Goal: Information Seeking & Learning: Find specific fact

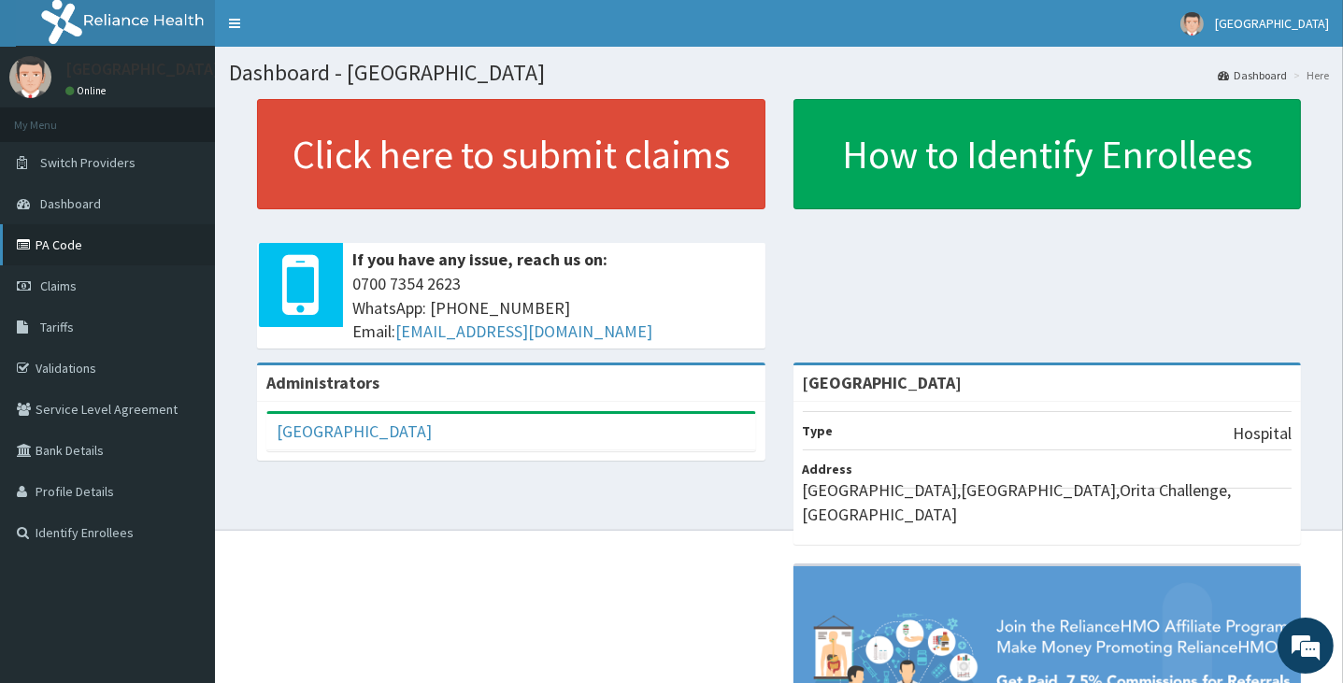
drag, startPoint x: 78, startPoint y: 253, endPoint x: 420, endPoint y: 7, distance: 421.8
click at [78, 252] on link "PA Code" at bounding box center [107, 244] width 215 height 41
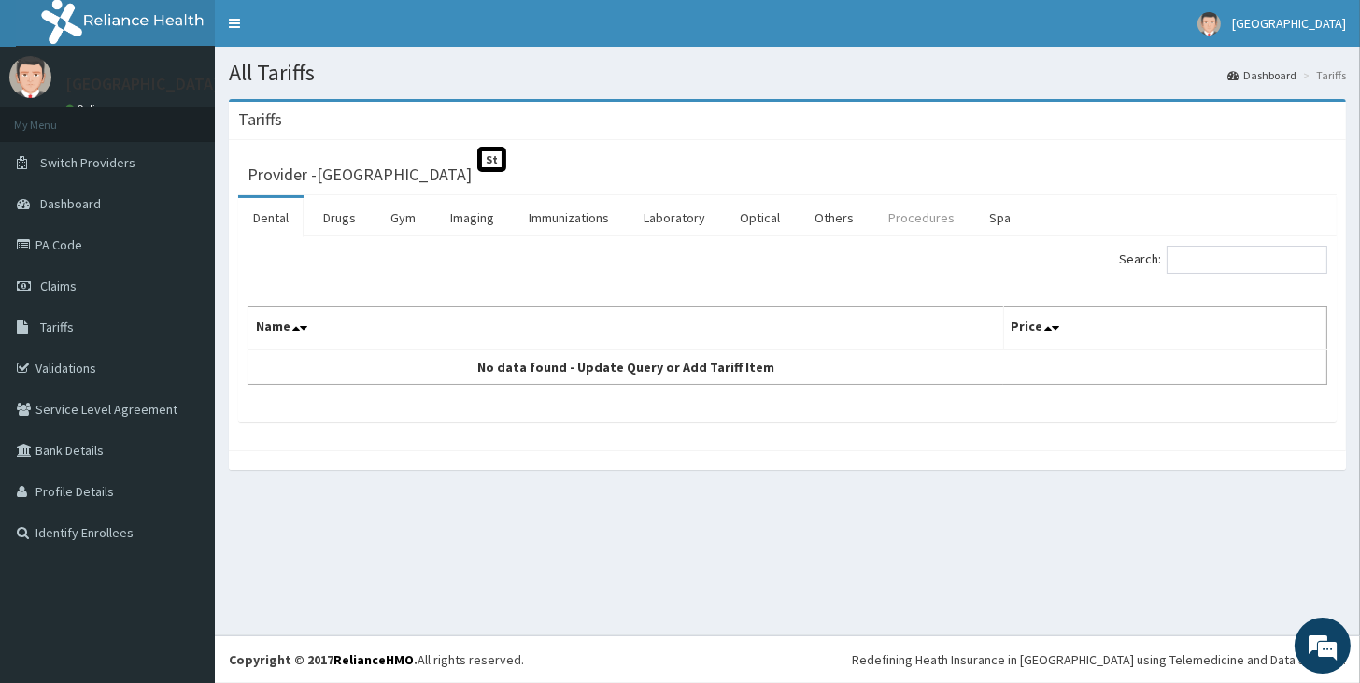
click at [911, 218] on link "Procedures" at bounding box center [922, 217] width 96 height 39
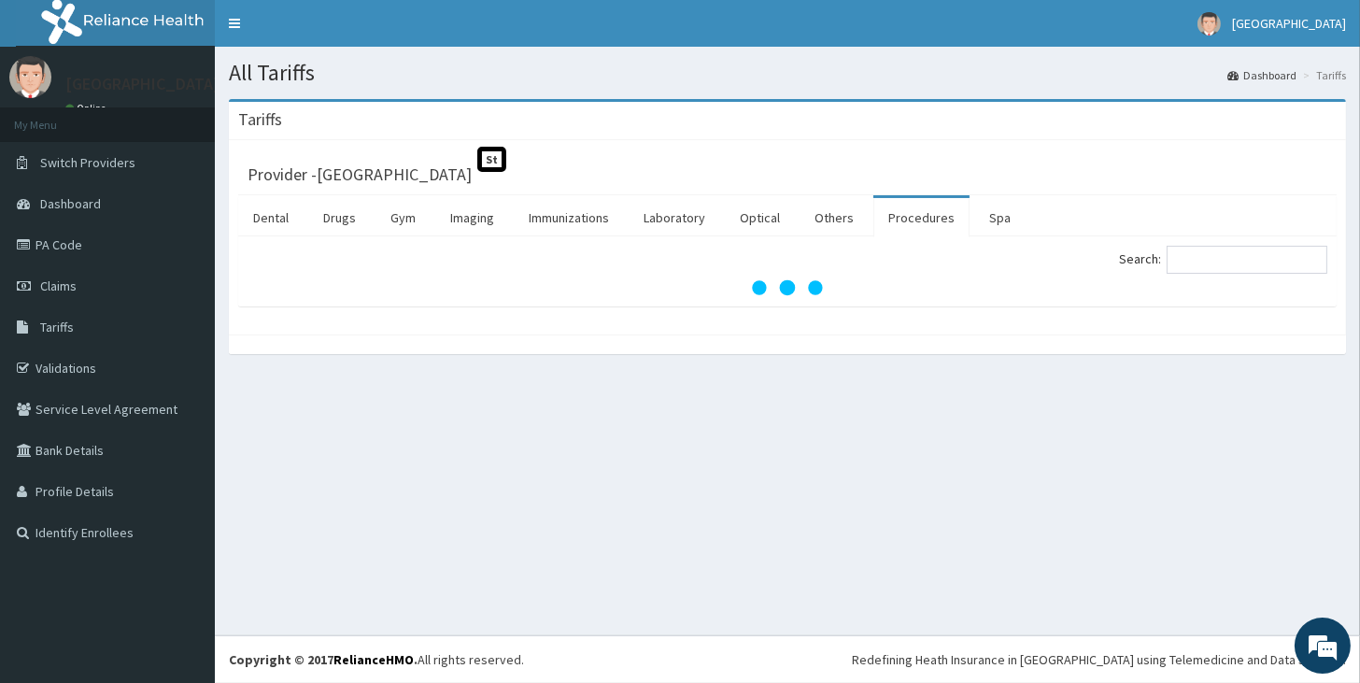
click at [911, 218] on link "Procedures" at bounding box center [922, 217] width 96 height 39
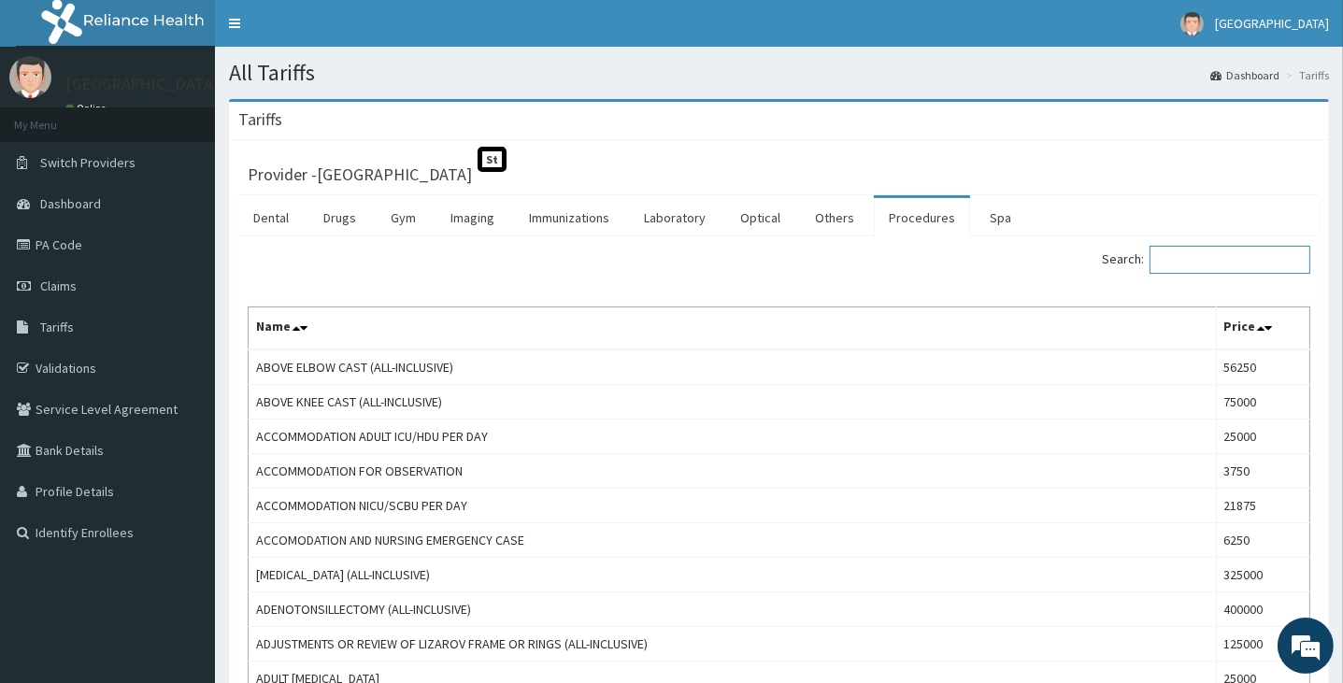
click at [1235, 257] on input "Search:" at bounding box center [1229, 260] width 161 height 28
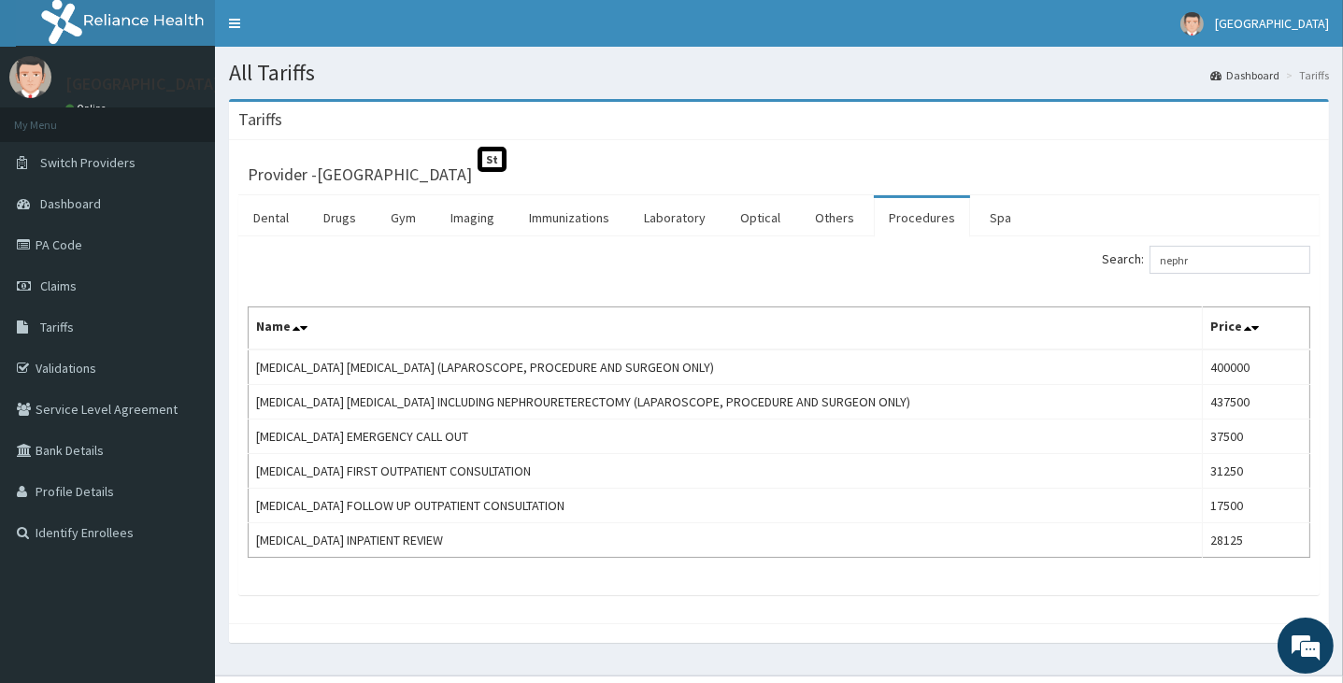
click at [1037, 202] on ul "Dental Drugs Gym Imaging Immunizations Laboratory Optical Others Procedures Spa" at bounding box center [778, 215] width 1081 height 41
drag, startPoint x: 1218, startPoint y: 260, endPoint x: 1041, endPoint y: 260, distance: 177.5
click at [1149, 260] on input "nephr" at bounding box center [1229, 260] width 161 height 28
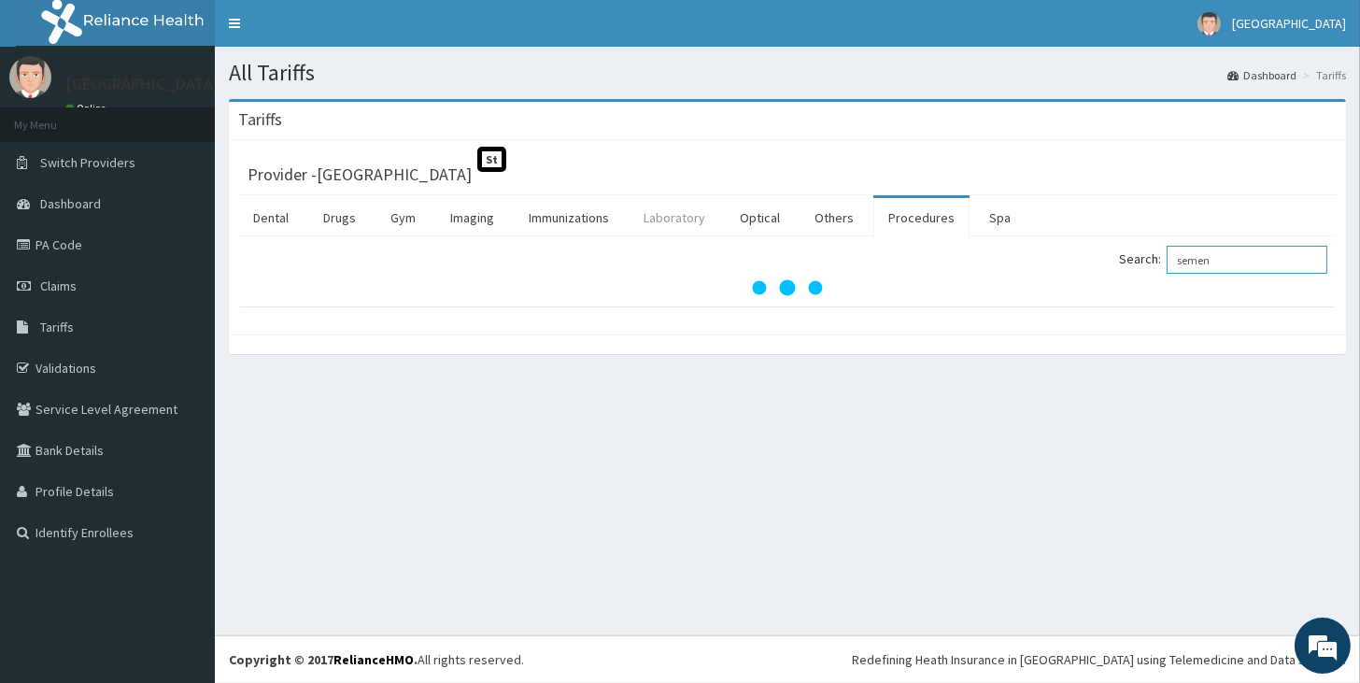
type input "semen"
click at [697, 223] on link "Laboratory" at bounding box center [675, 217] width 92 height 39
click at [1242, 254] on input "Search:" at bounding box center [1247, 260] width 161 height 28
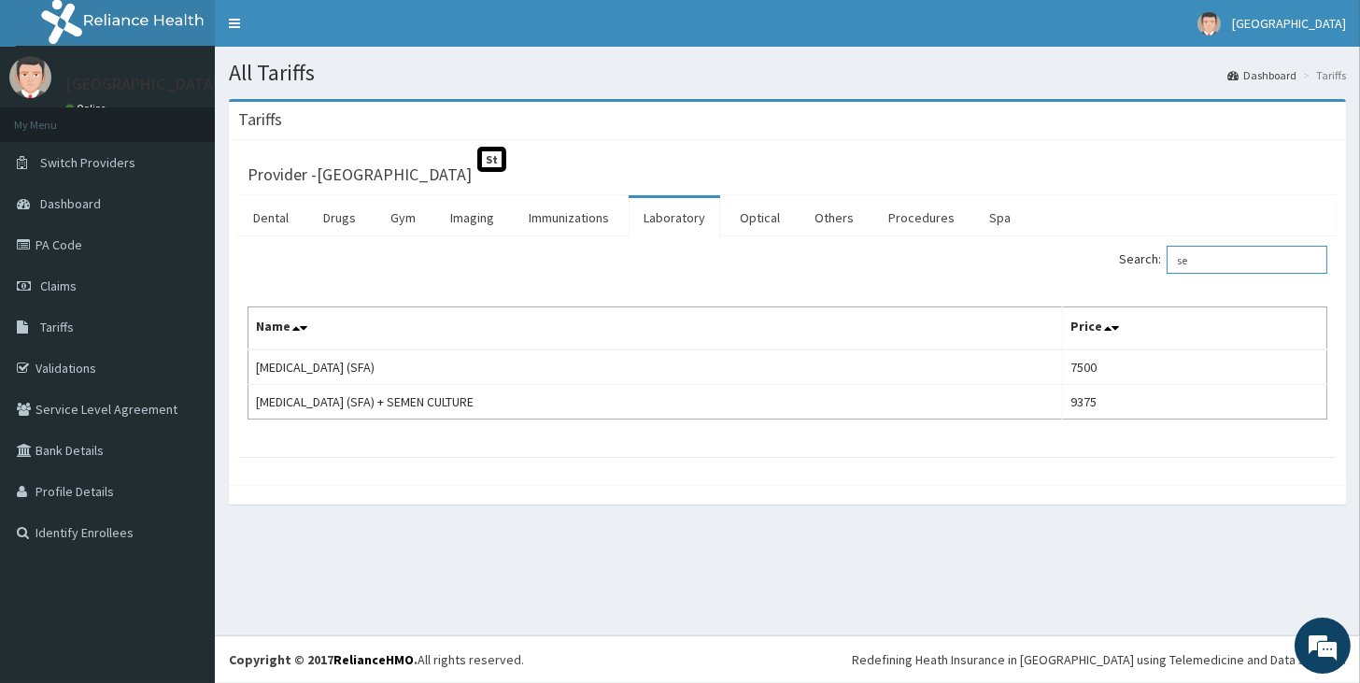
type input "s"
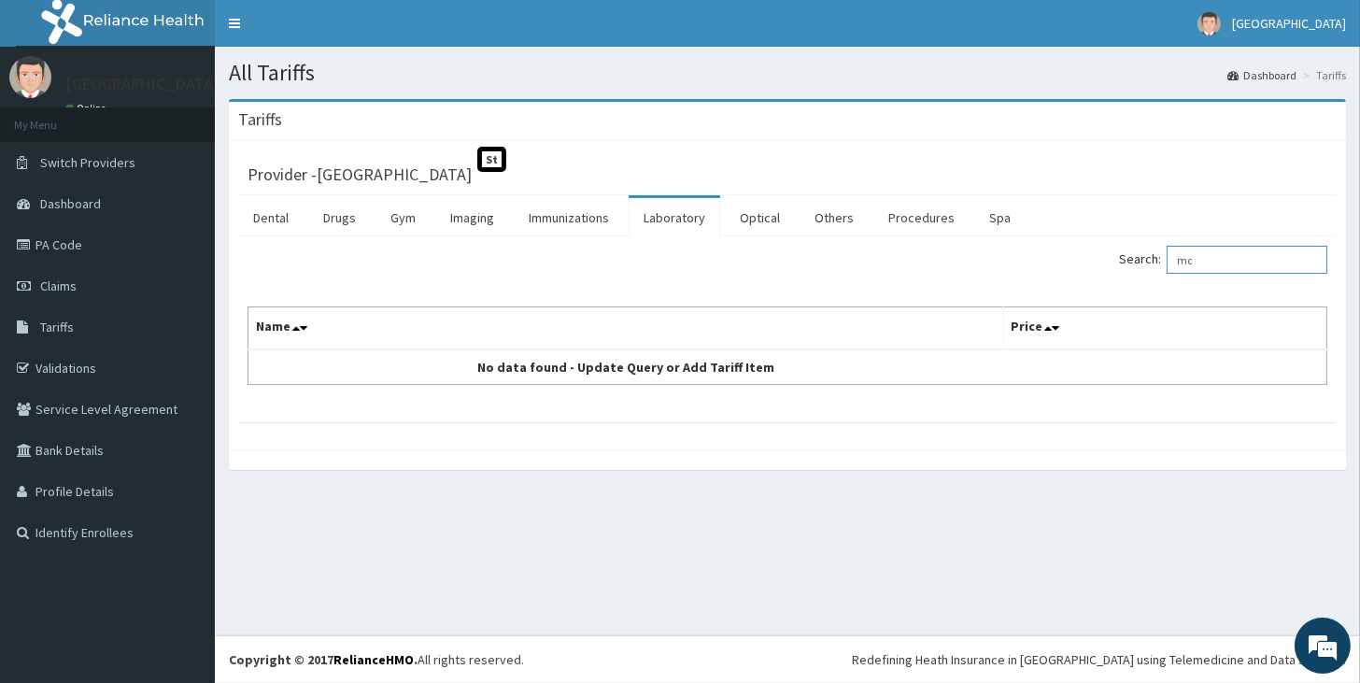
type input "m"
type input "semen"
